Goal: Information Seeking & Learning: Learn about a topic

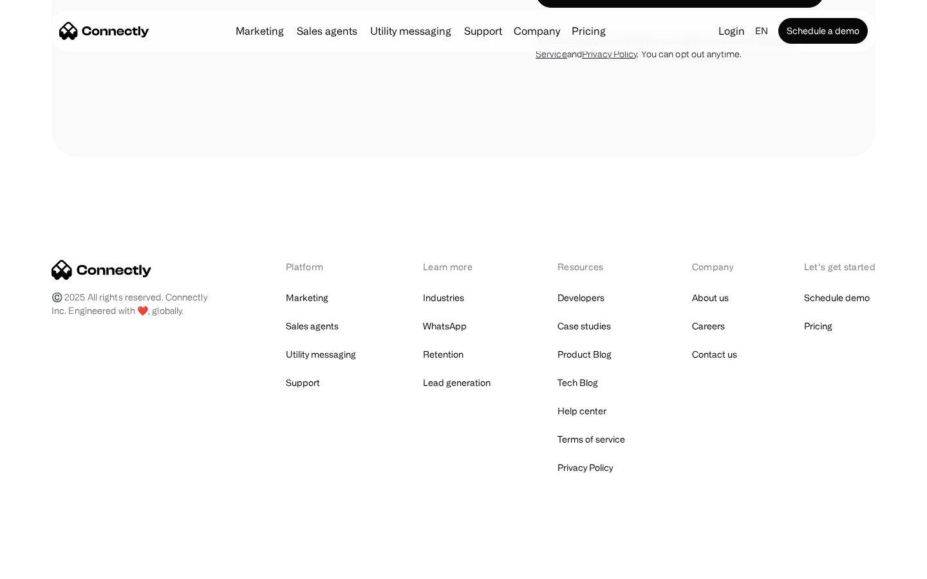
scroll to position [3392, 0]
